Goal: Find specific page/section: Find specific page/section

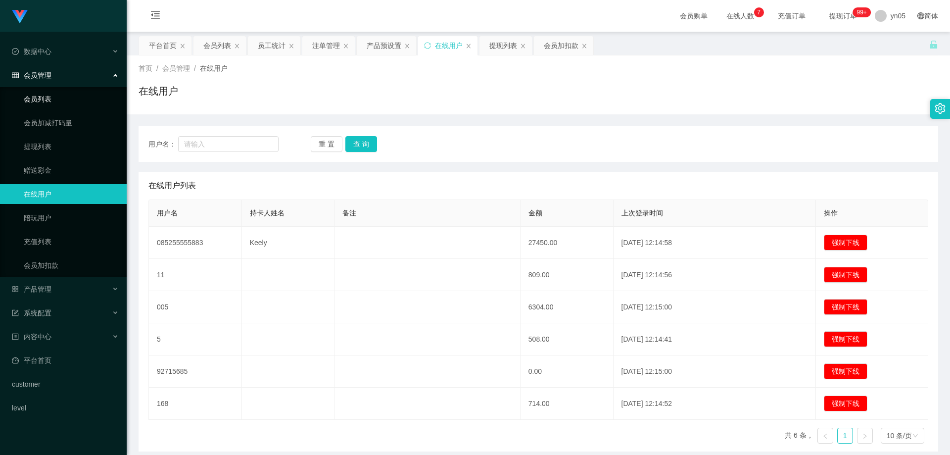
drag, startPoint x: 0, startPoint y: 0, endPoint x: 61, endPoint y: 105, distance: 122.0
click at [61, 105] on link "会员列表" at bounding box center [71, 99] width 95 height 20
